Goal: Information Seeking & Learning: Learn about a topic

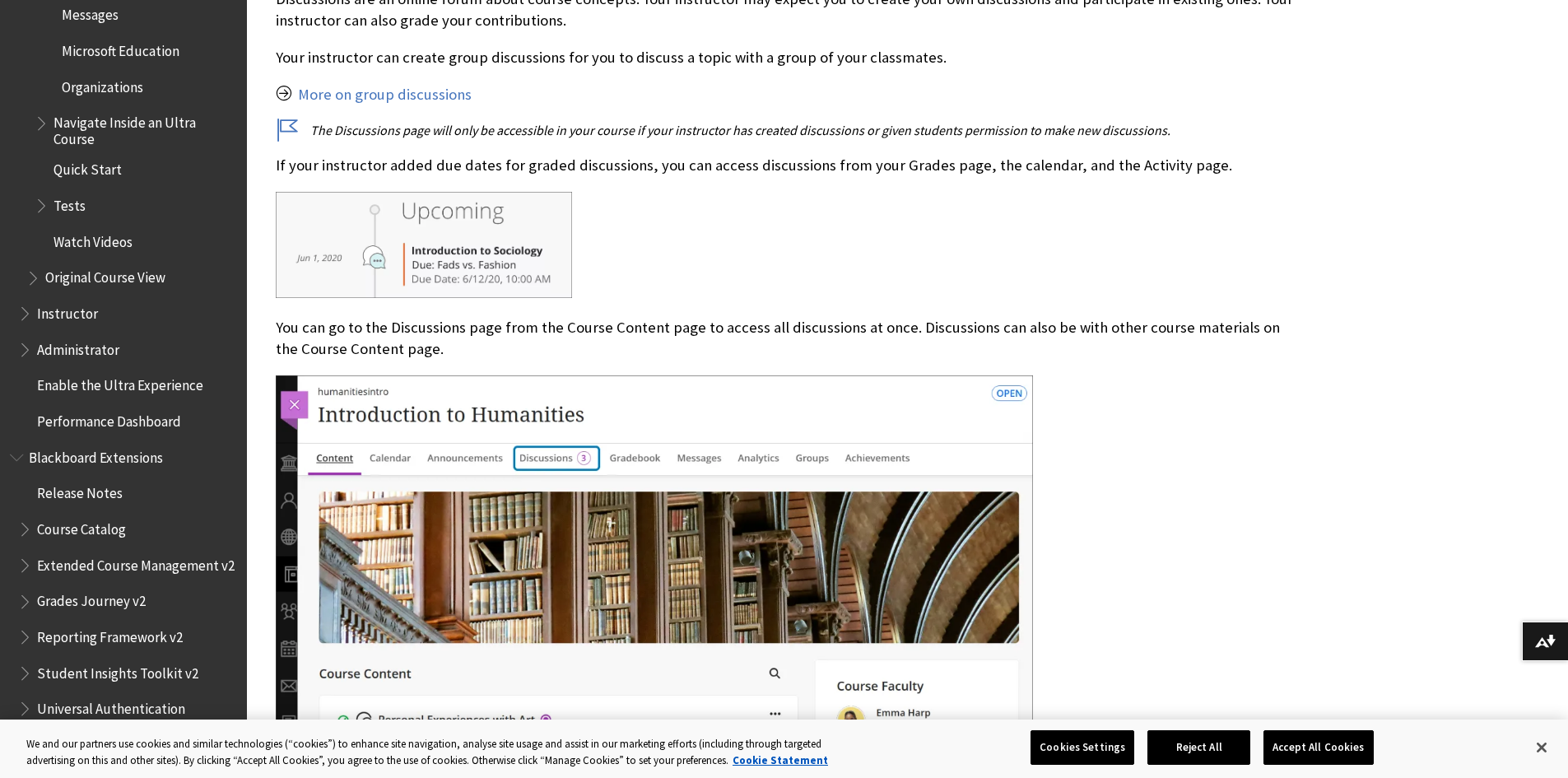
scroll to position [2508, 0]
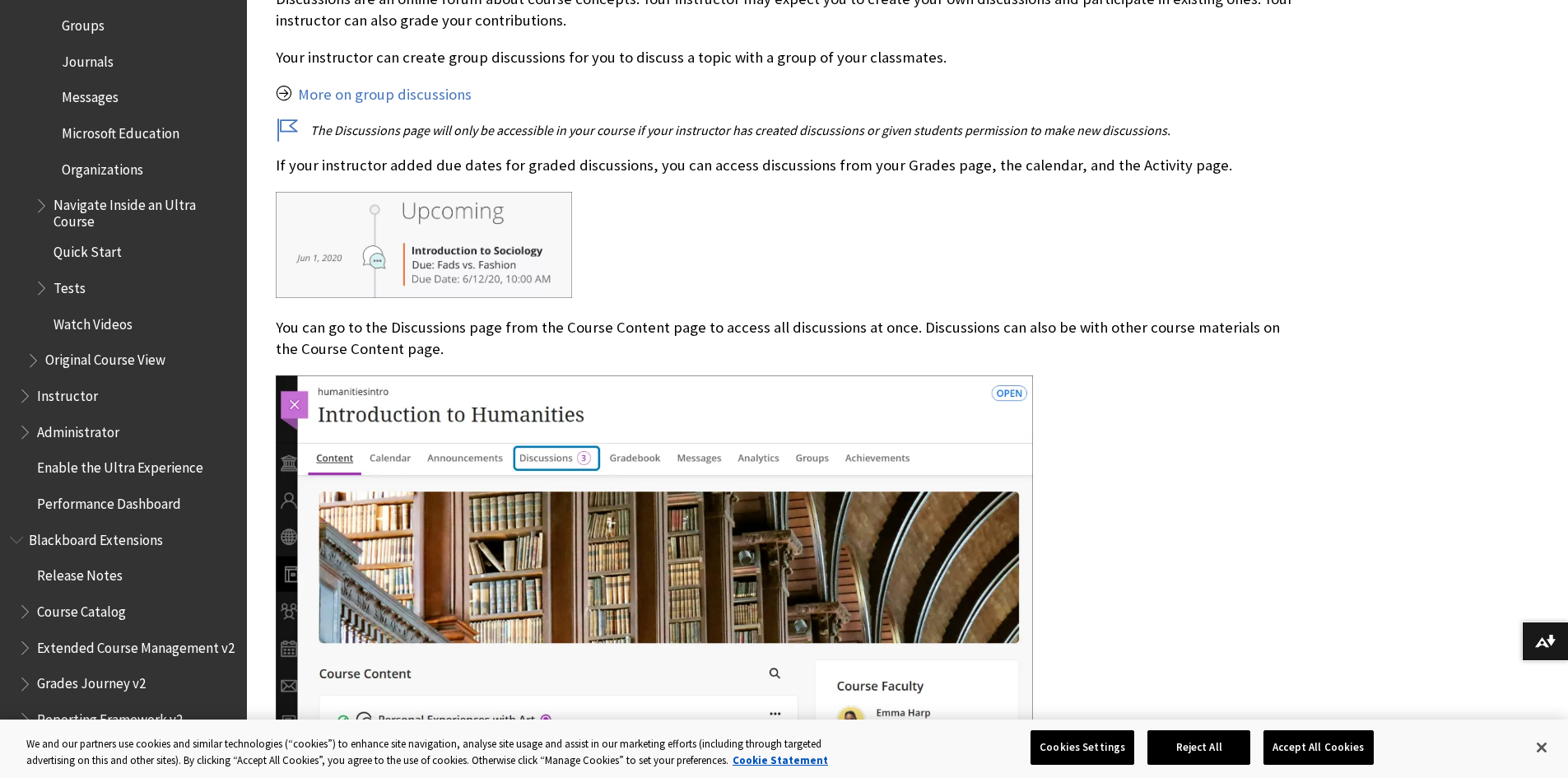
click at [40, 293] on span "Book outline for Blackboard Learn Help" at bounding box center [43, 284] width 18 height 20
click at [38, 291] on span "Book outline for Blackboard Learn Help" at bounding box center [43, 284] width 18 height 20
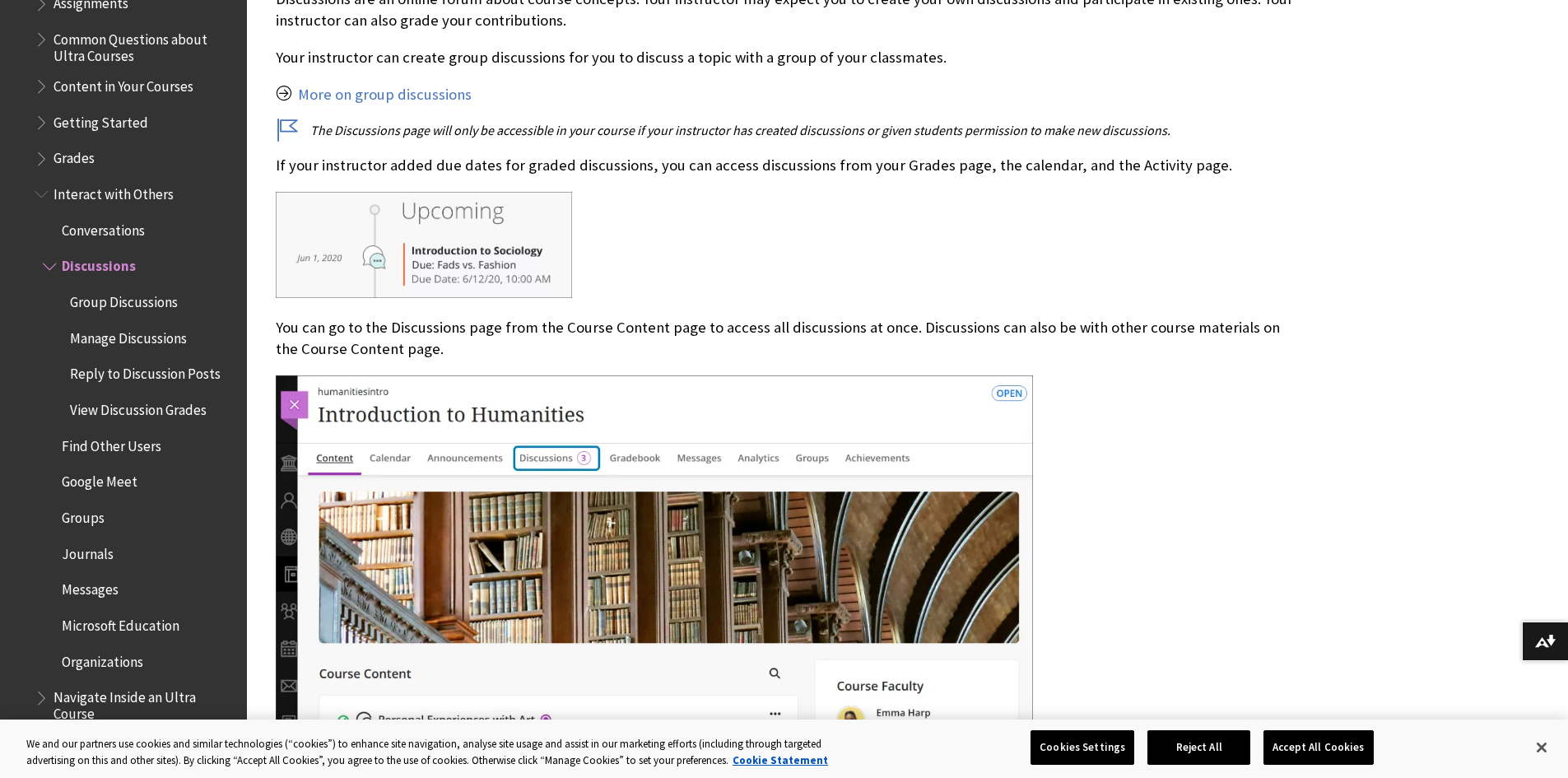
scroll to position [2014, 0]
click at [36, 123] on span "Book outline for Blackboard Learn Help" at bounding box center [43, 120] width 18 height 20
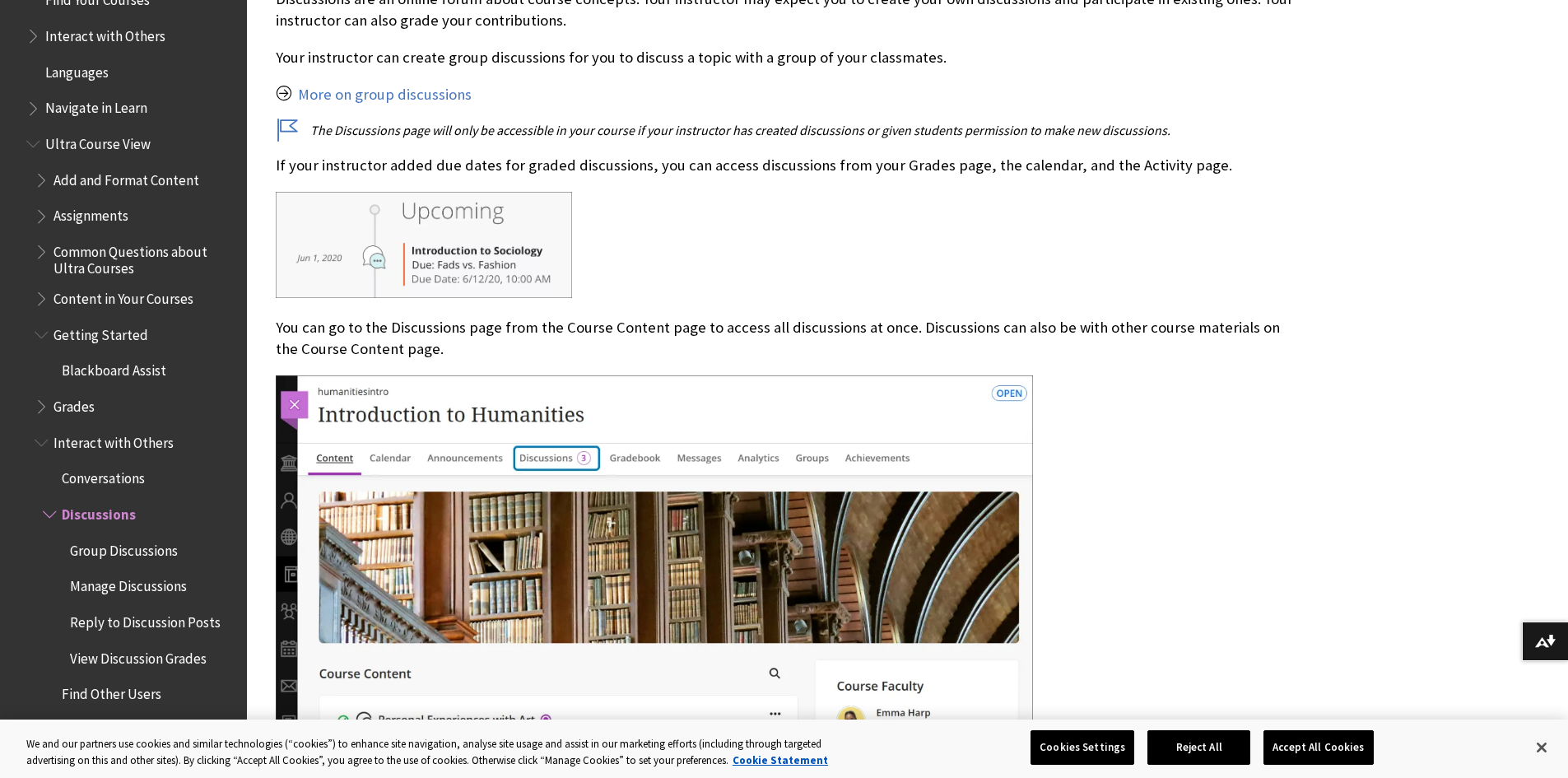
scroll to position [1768, 0]
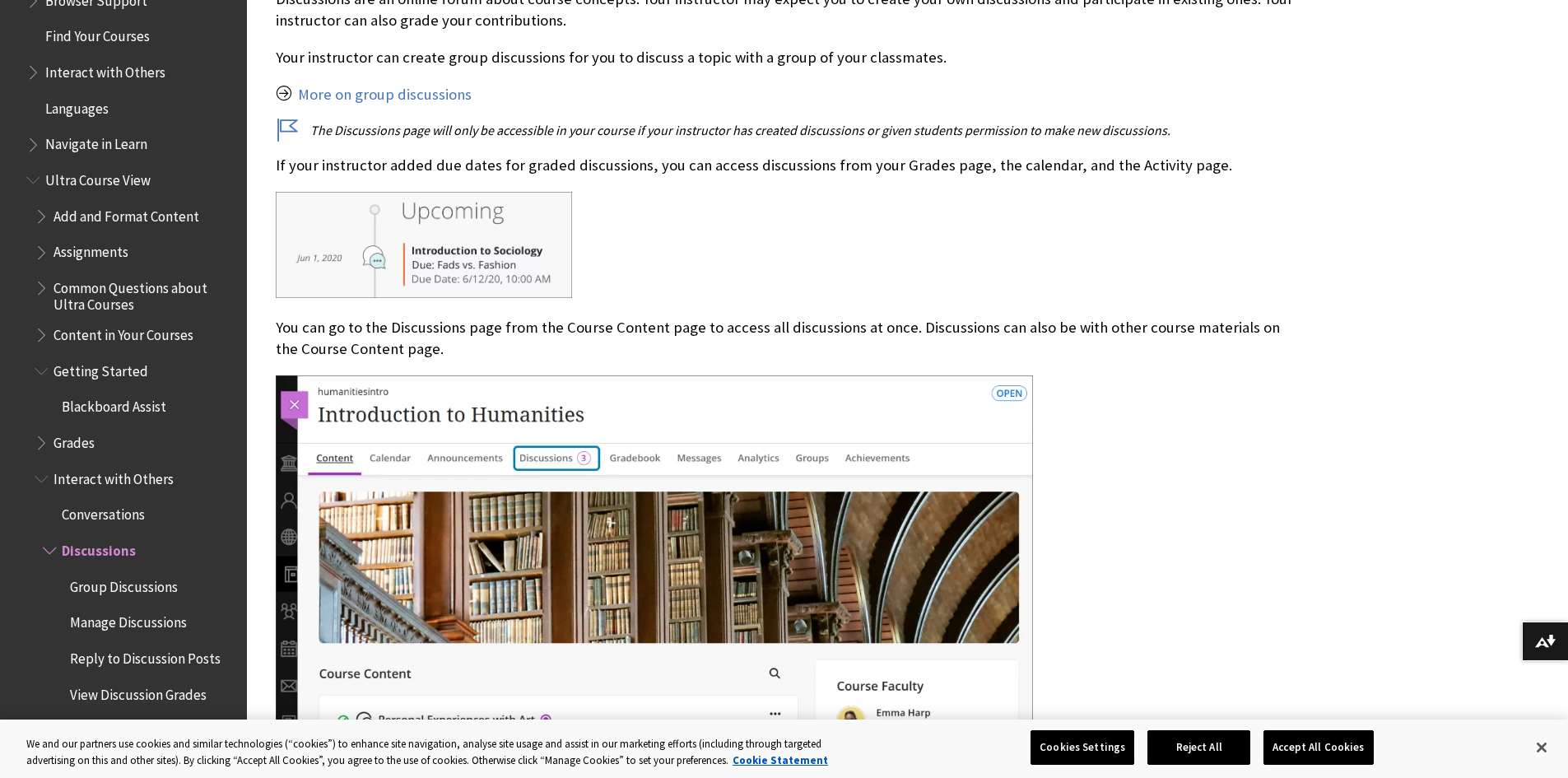
click at [45, 251] on span "Book outline for Blackboard Learn Help" at bounding box center [43, 249] width 18 height 20
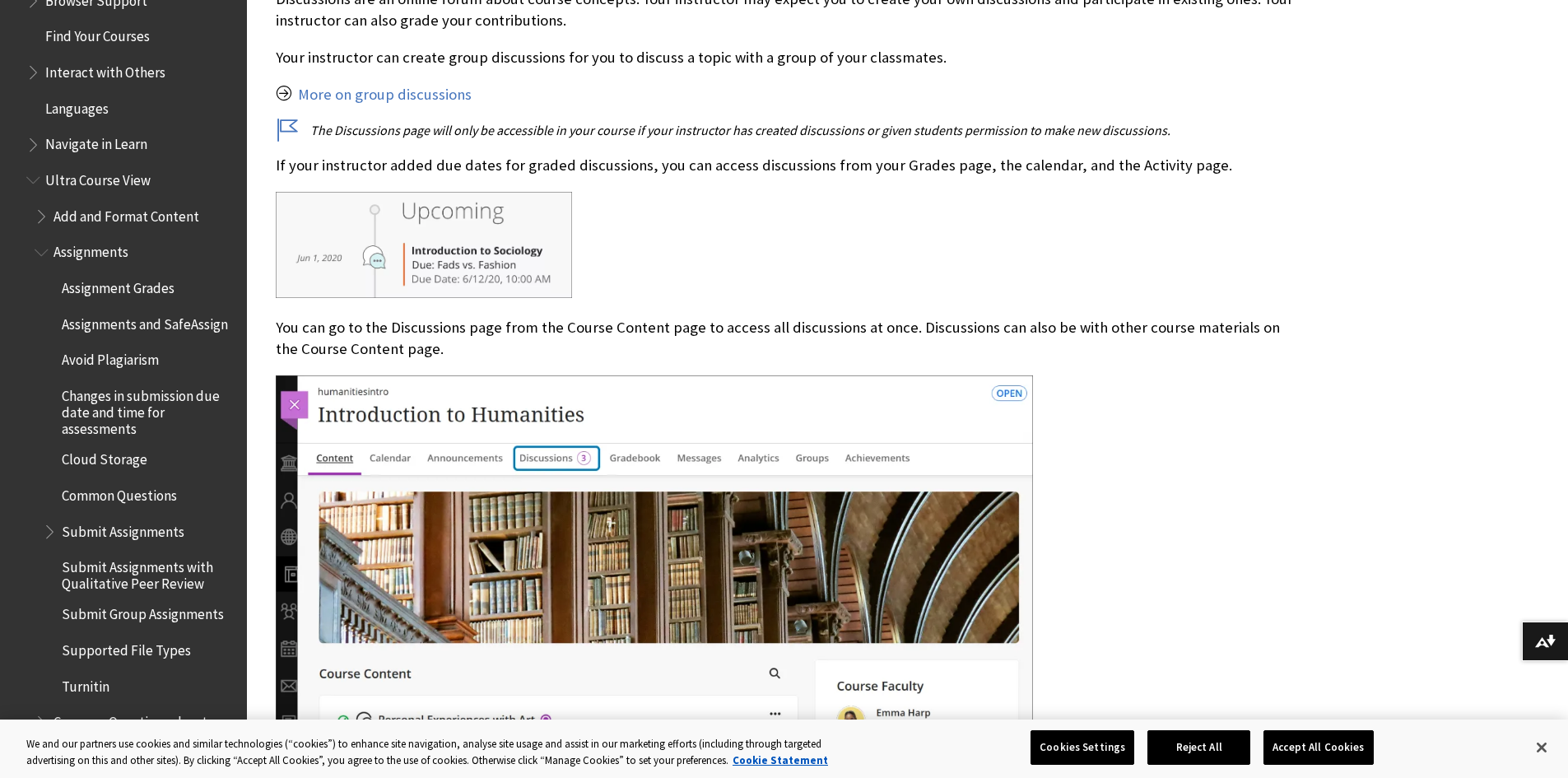
click at [118, 504] on span "Common Questions" at bounding box center [119, 493] width 116 height 22
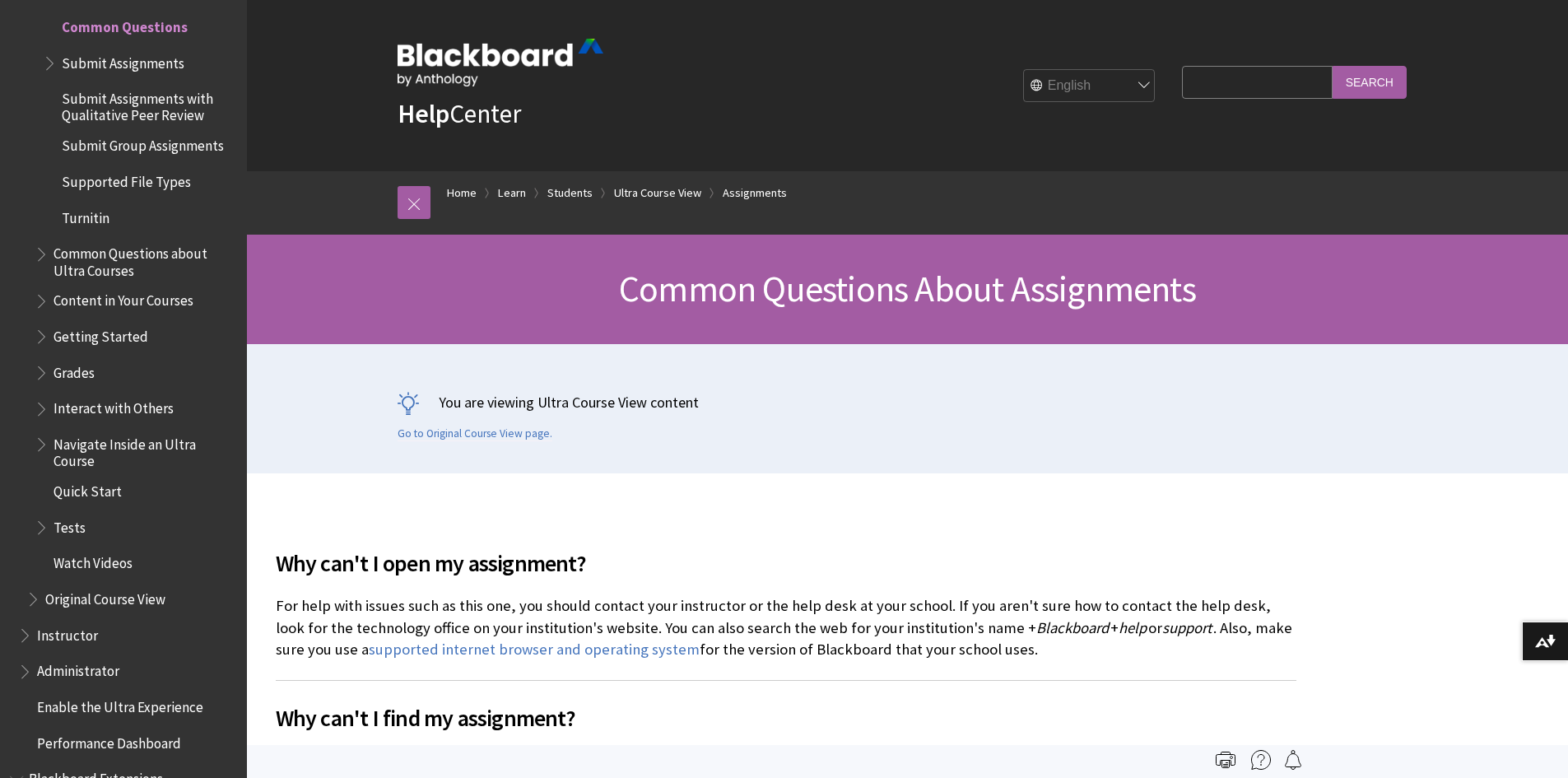
click at [1251, 78] on input "Search Query" at bounding box center [1257, 82] width 150 height 32
type input "assignments"
click at [1333, 66] on input "Search" at bounding box center [1370, 82] width 75 height 32
click at [1369, 82] on input "Search" at bounding box center [1370, 82] width 75 height 32
